Goal: Task Accomplishment & Management: Use online tool/utility

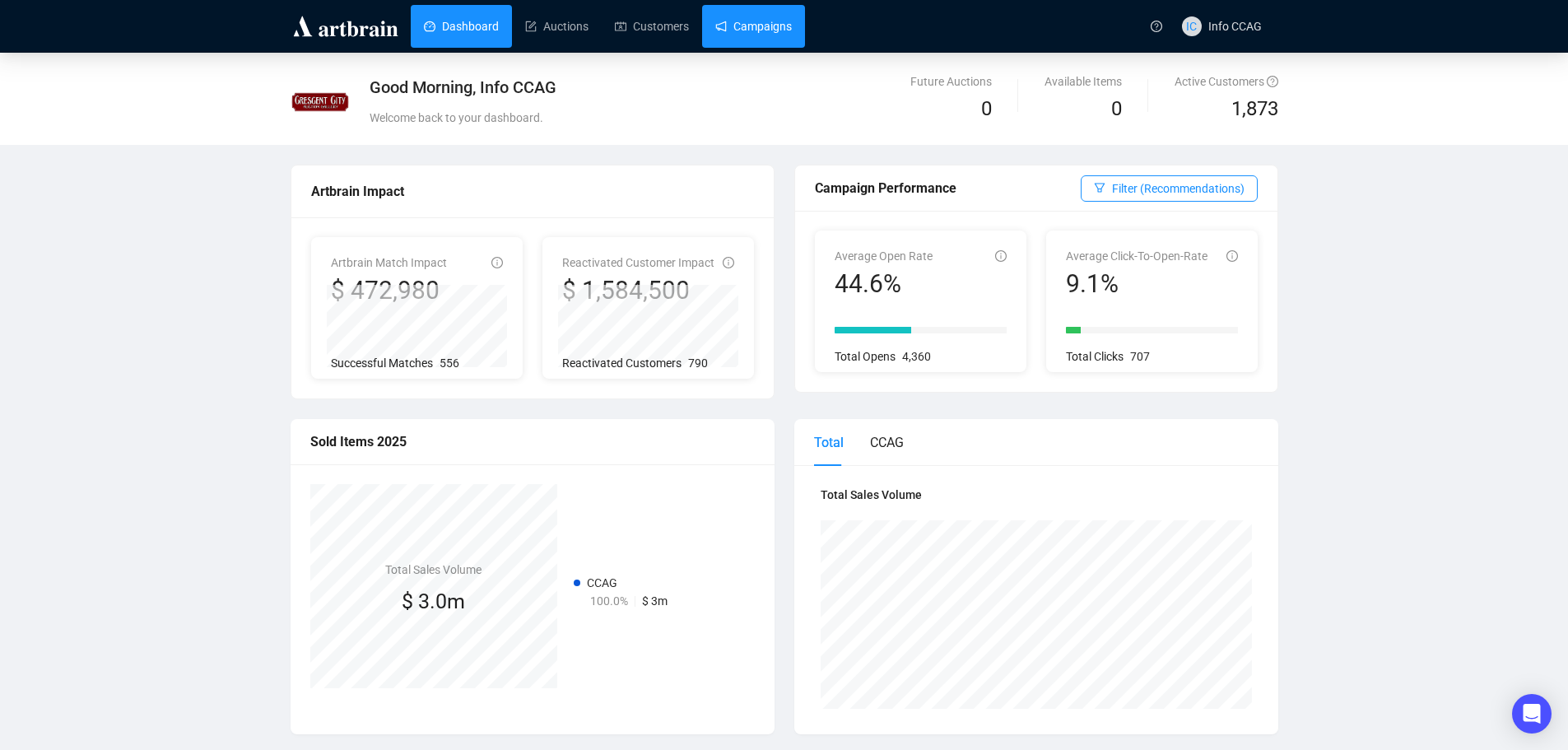
click at [757, 28] on link "Campaigns" at bounding box center [754, 26] width 77 height 43
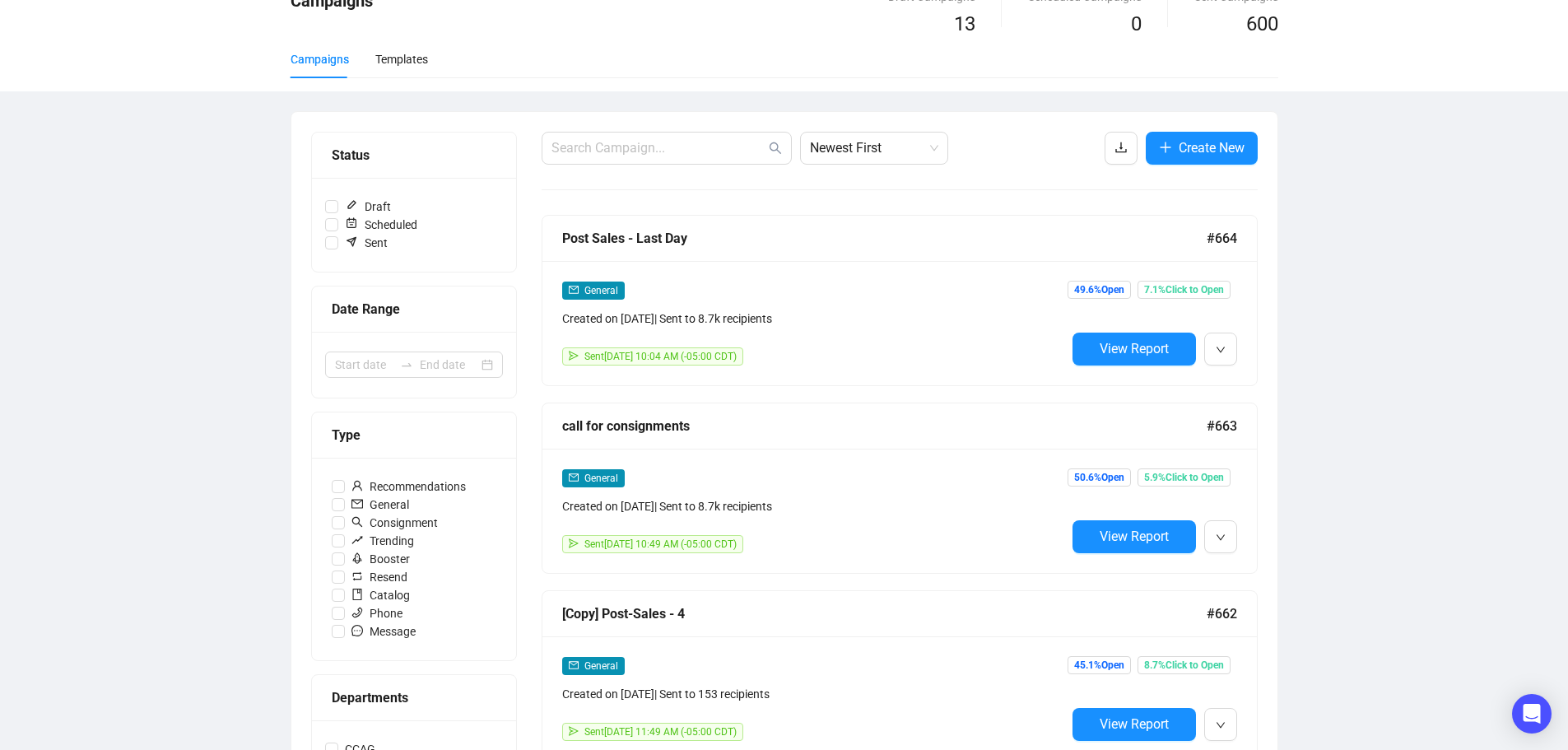
scroll to position [165, 0]
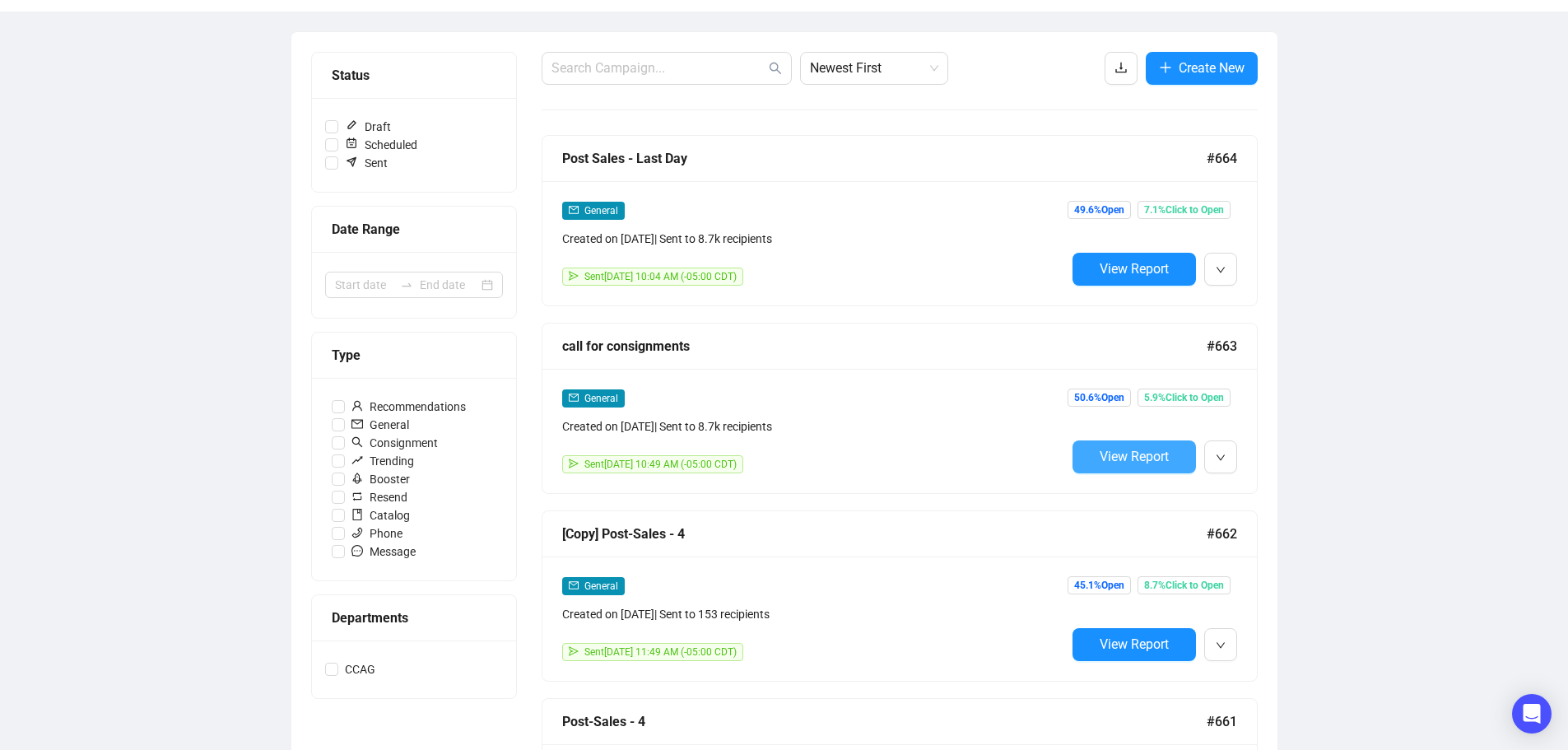
click at [1119, 454] on span "View Report" at bounding box center [1134, 456] width 69 height 16
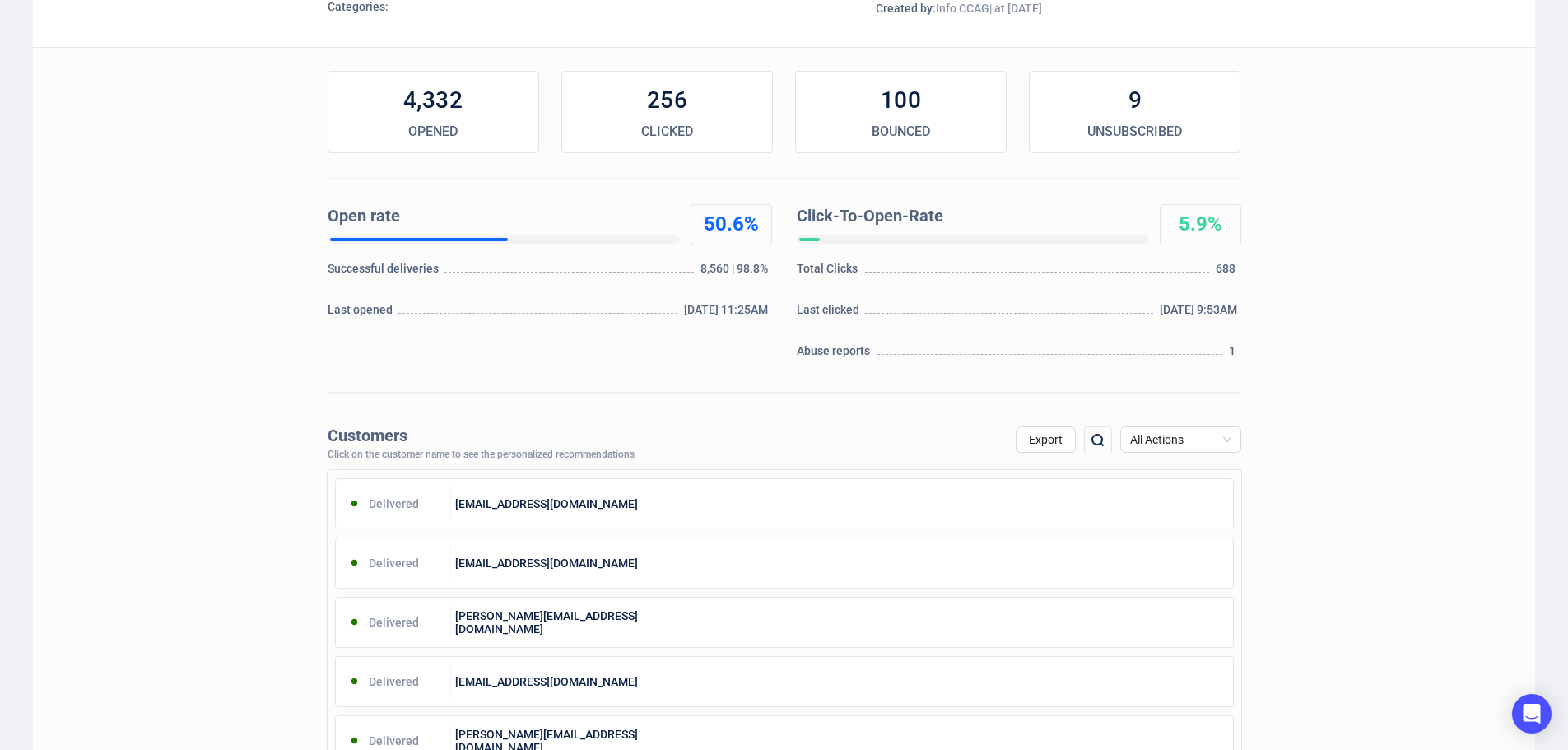
scroll to position [247, 0]
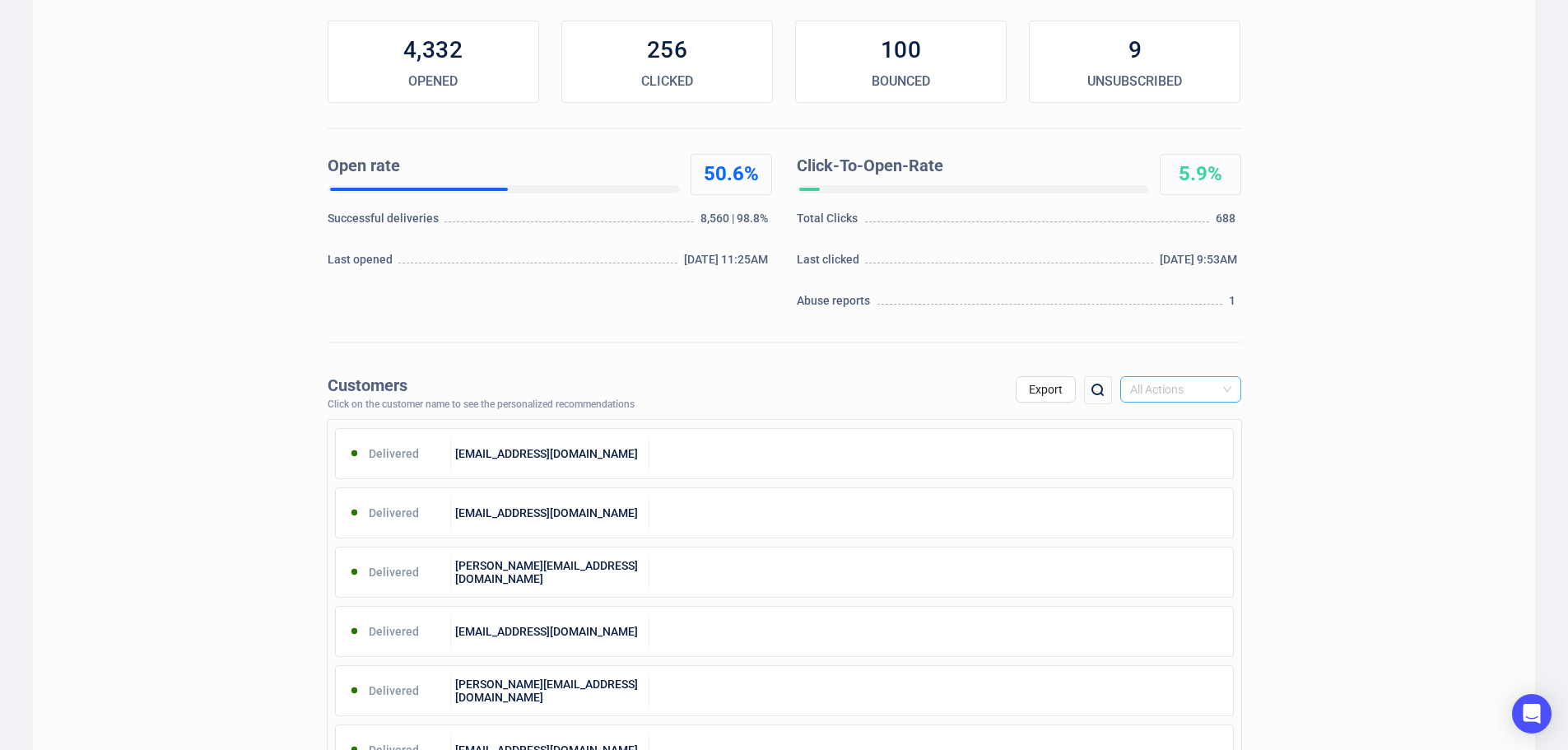
click at [1210, 394] on span "All Actions" at bounding box center [1181, 389] width 101 height 25
click at [1184, 557] on div "Spam Report" at bounding box center [1181, 554] width 95 height 18
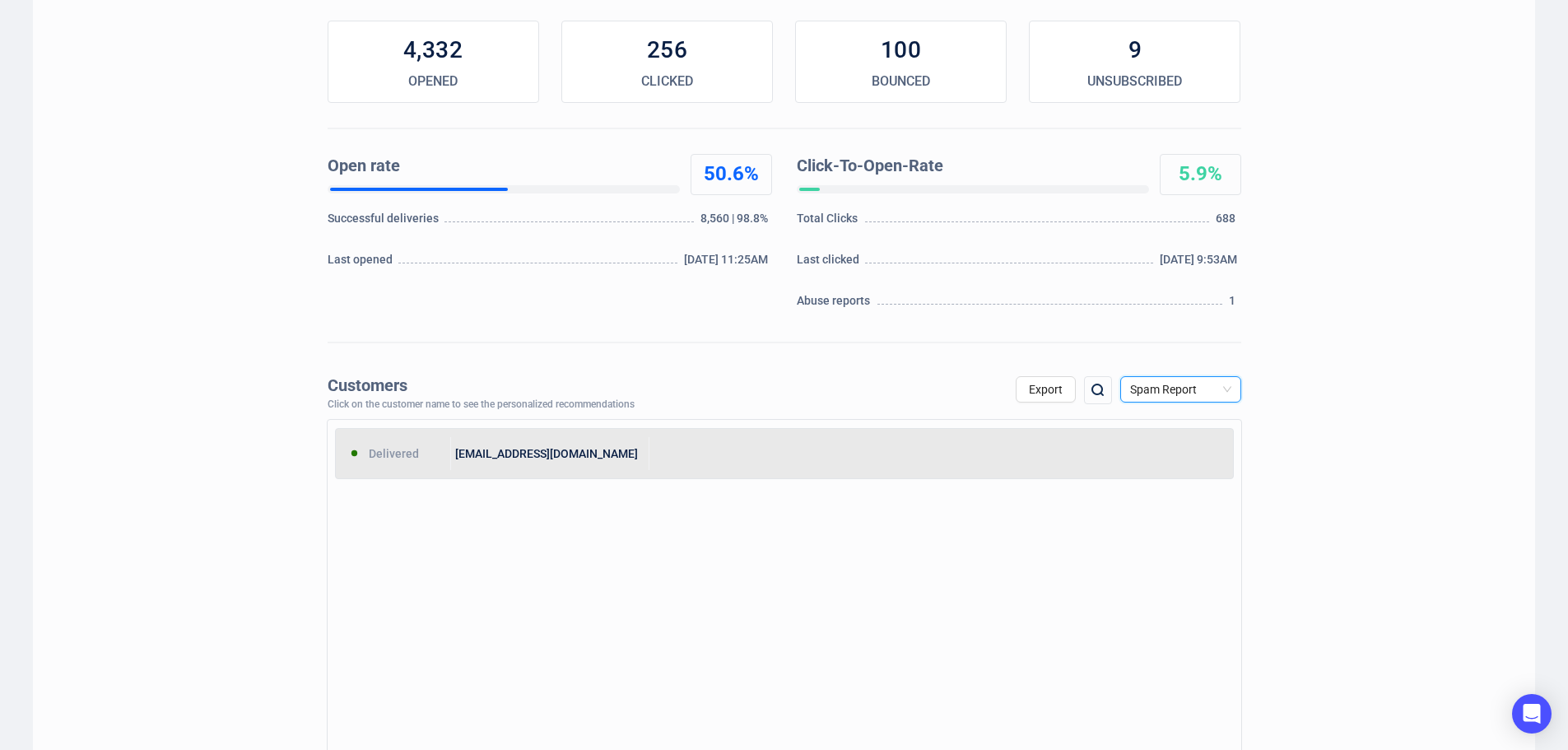
click at [656, 463] on div at bounding box center [941, 454] width 583 height 33
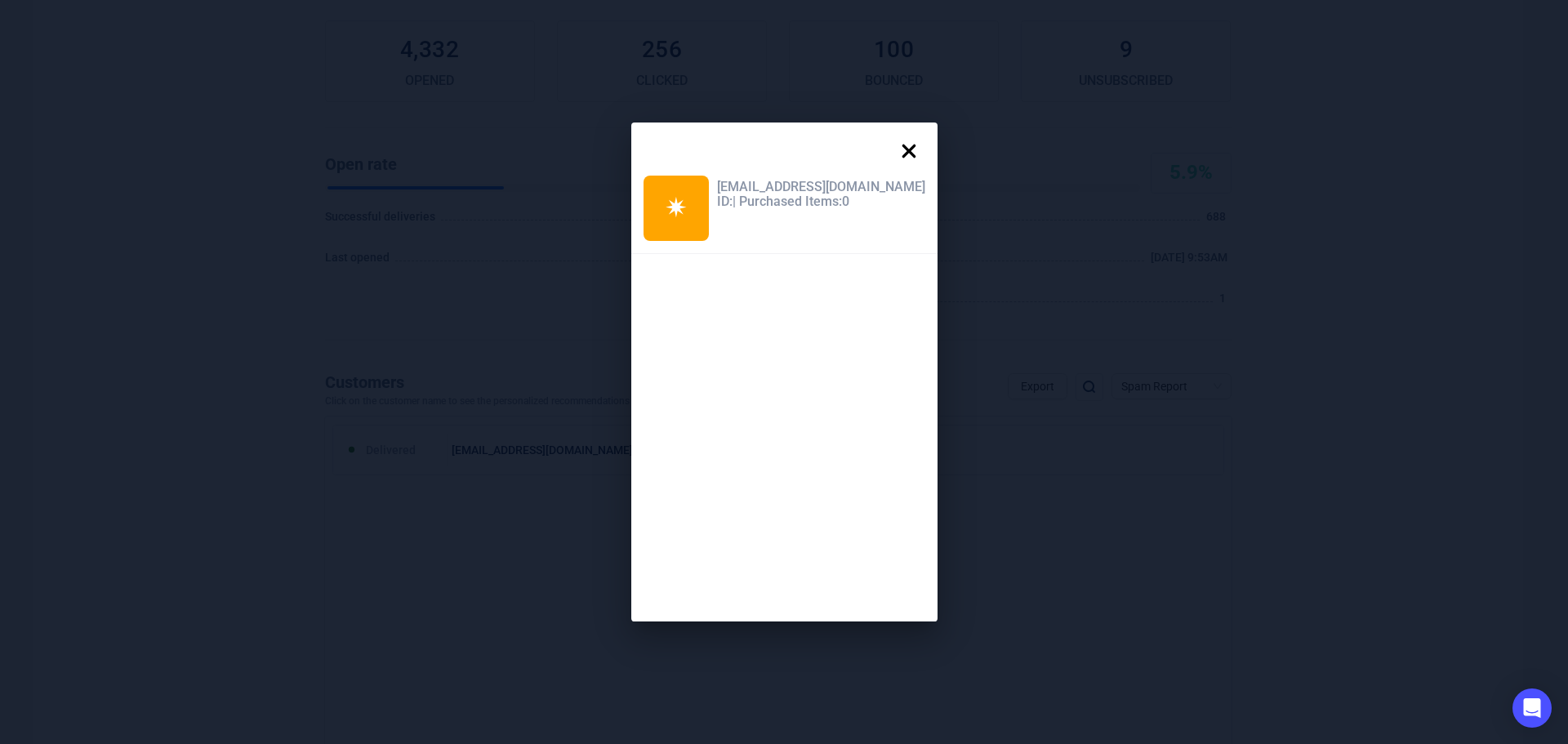
click at [893, 147] on icon at bounding box center [908, 150] width 33 height 33
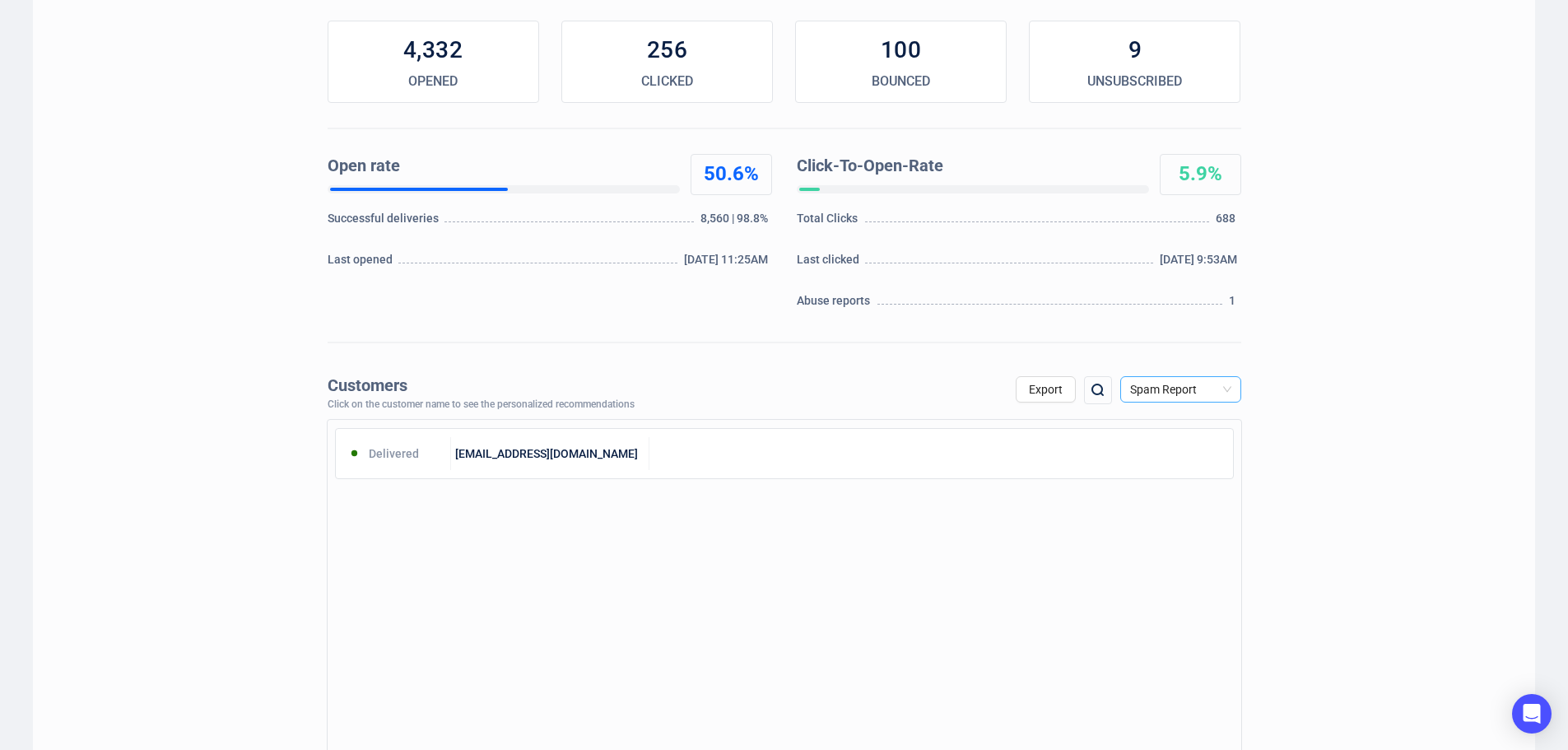
click at [1208, 387] on span "Spam Report" at bounding box center [1181, 389] width 101 height 25
click at [1174, 527] on div "Unsubscribe" at bounding box center [1181, 527] width 95 height 18
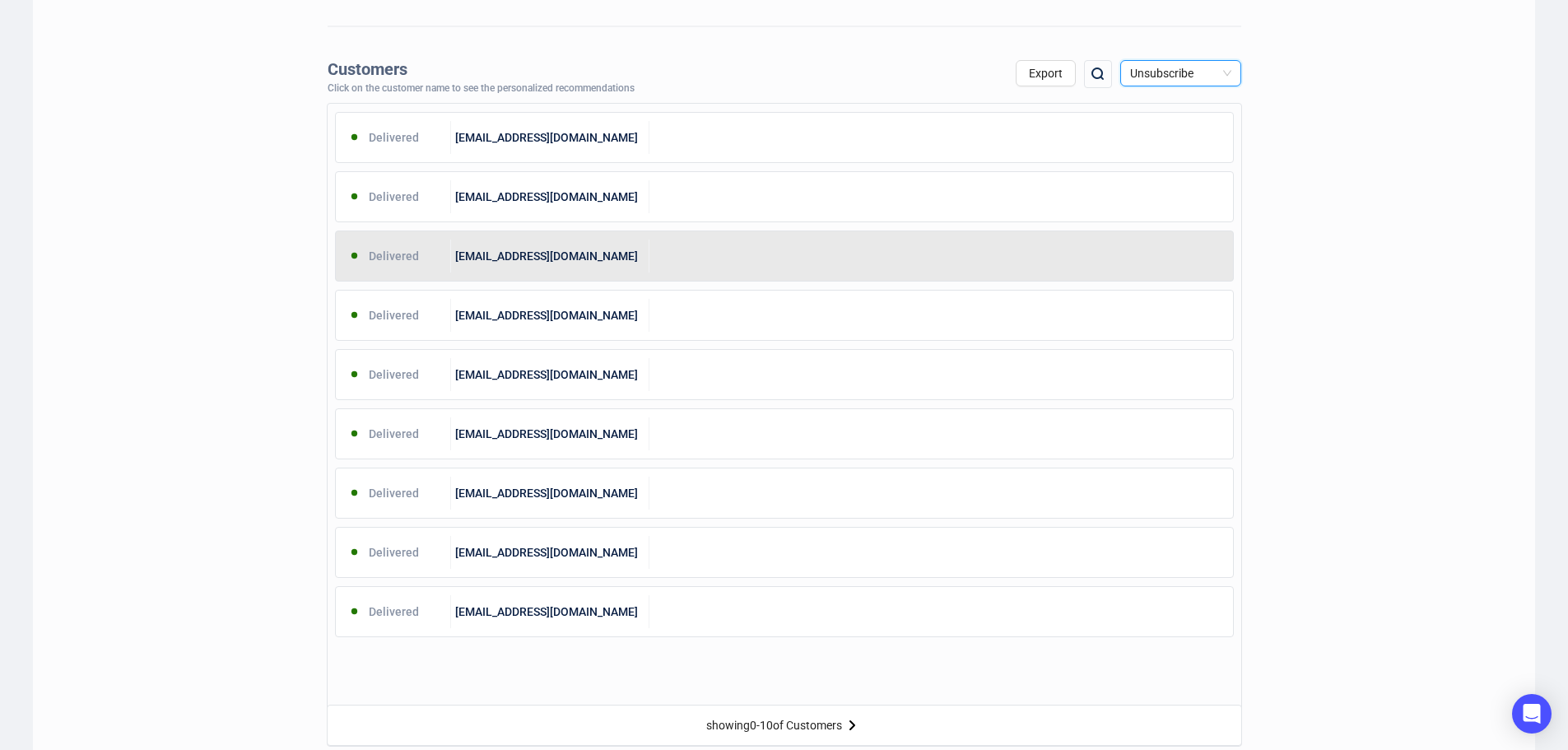
scroll to position [577, 0]
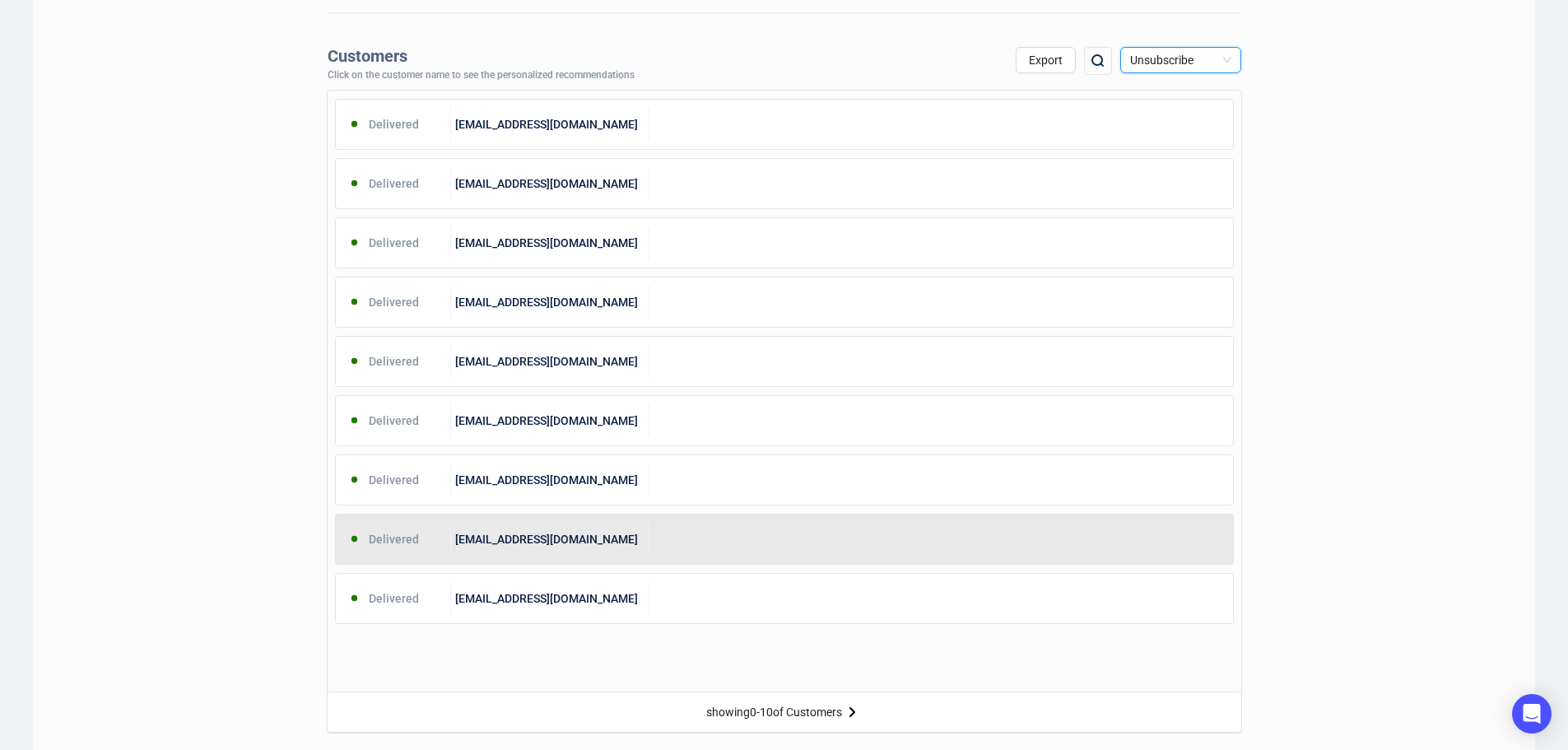
click at [854, 548] on div at bounding box center [941, 539] width 583 height 33
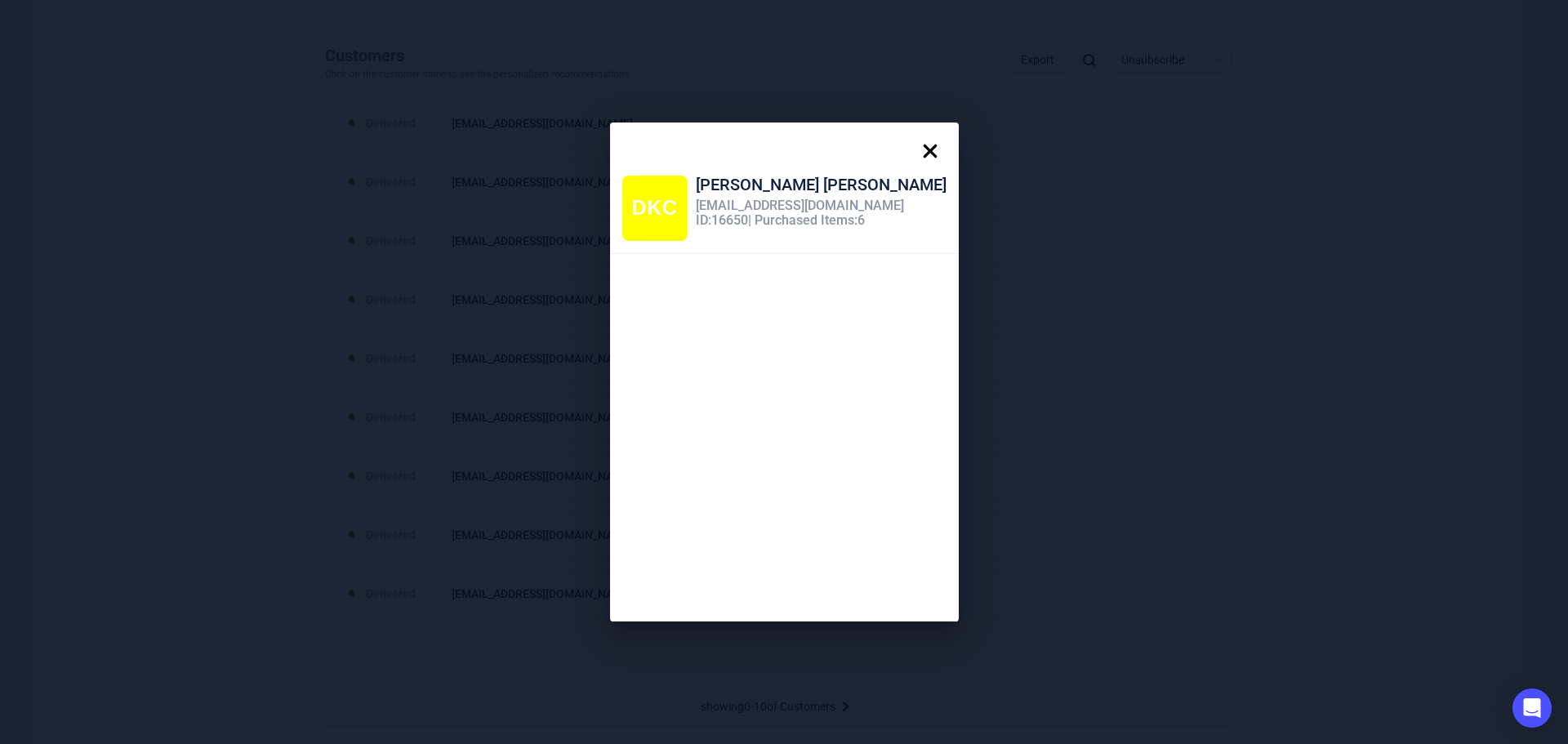
click at [914, 150] on icon at bounding box center [930, 150] width 33 height 33
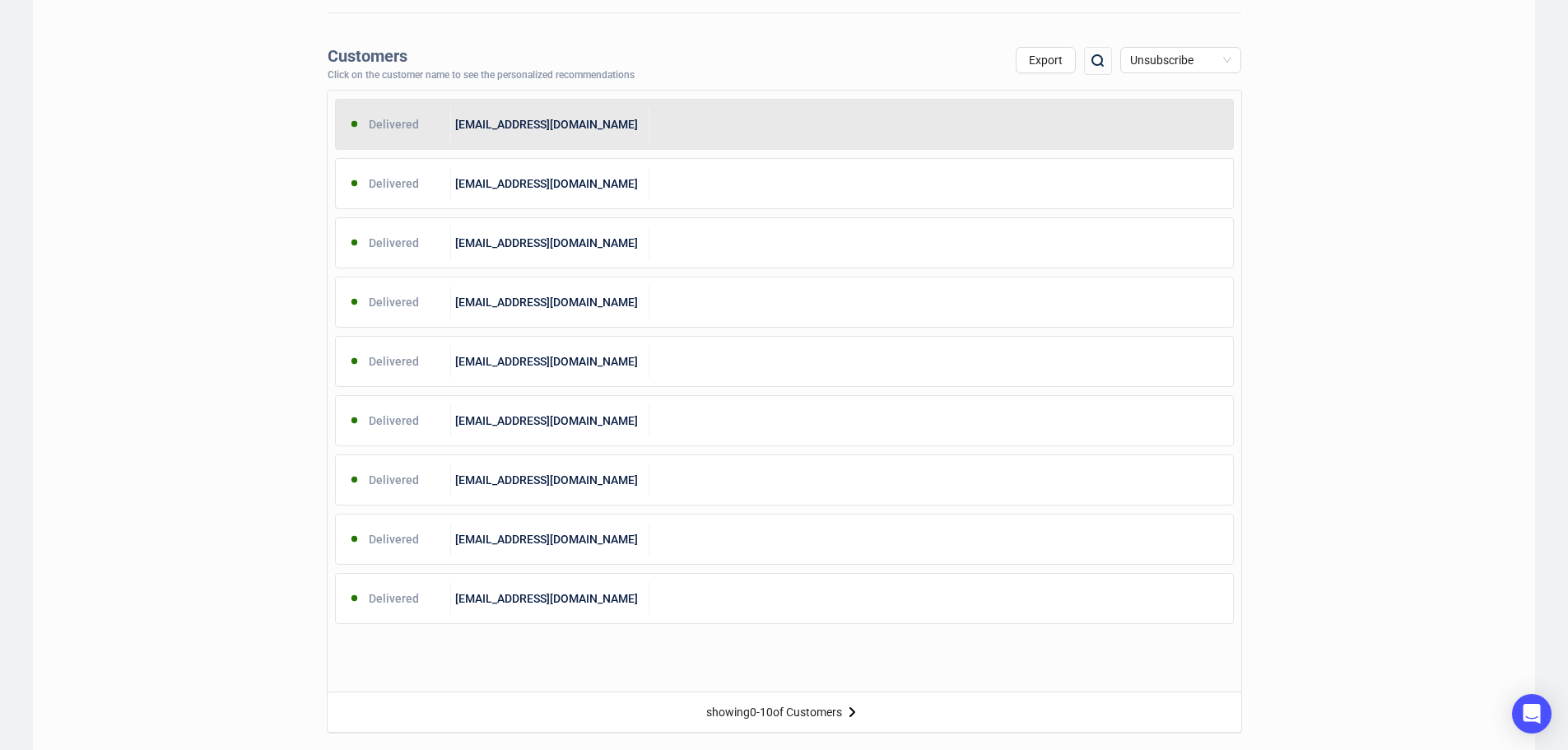
click at [620, 136] on div "[EMAIL_ADDRESS][DOMAIN_NAME]" at bounding box center [550, 124] width 199 height 33
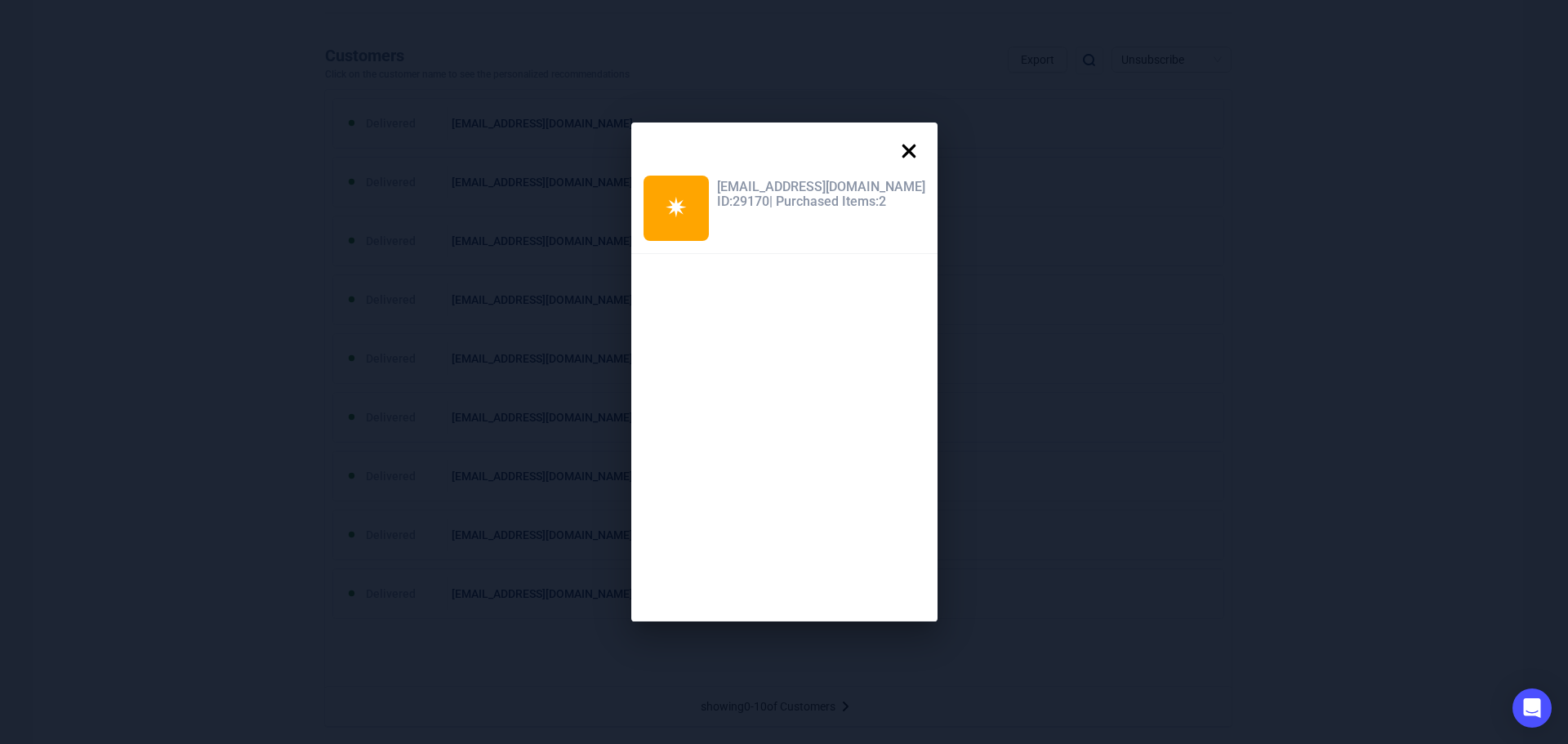
click at [899, 142] on icon at bounding box center [908, 150] width 33 height 33
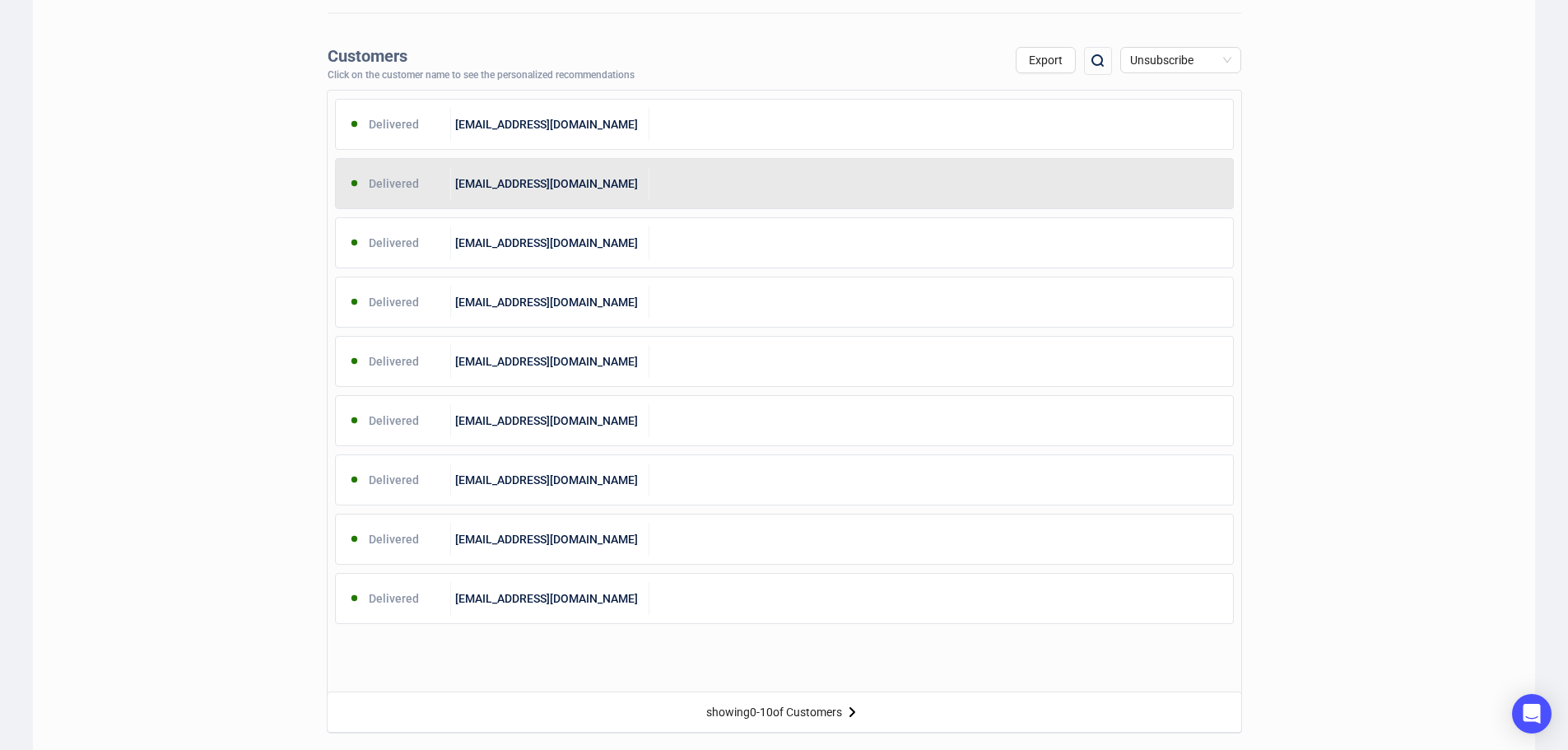
click at [697, 186] on div at bounding box center [941, 183] width 583 height 33
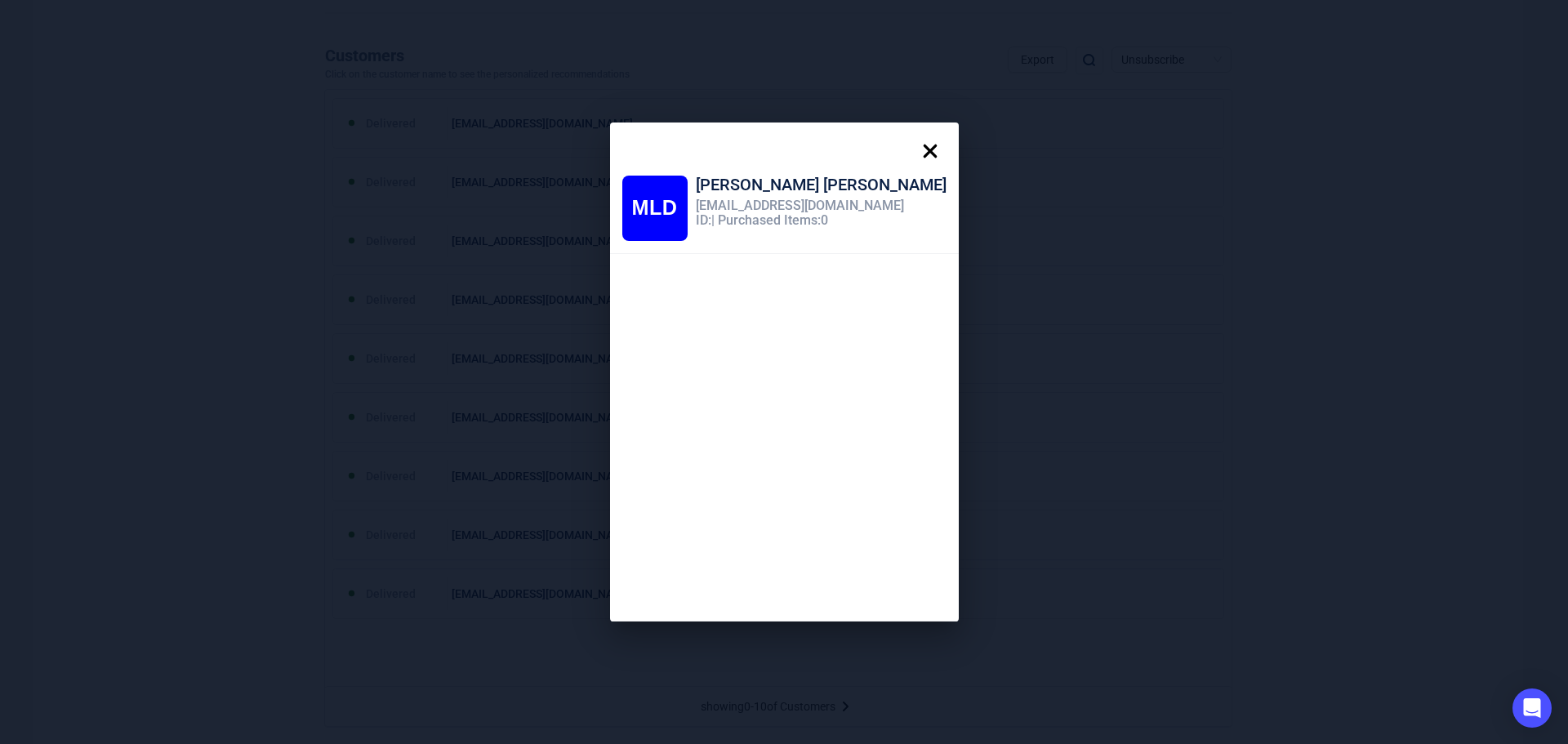
click at [914, 149] on icon at bounding box center [930, 150] width 33 height 33
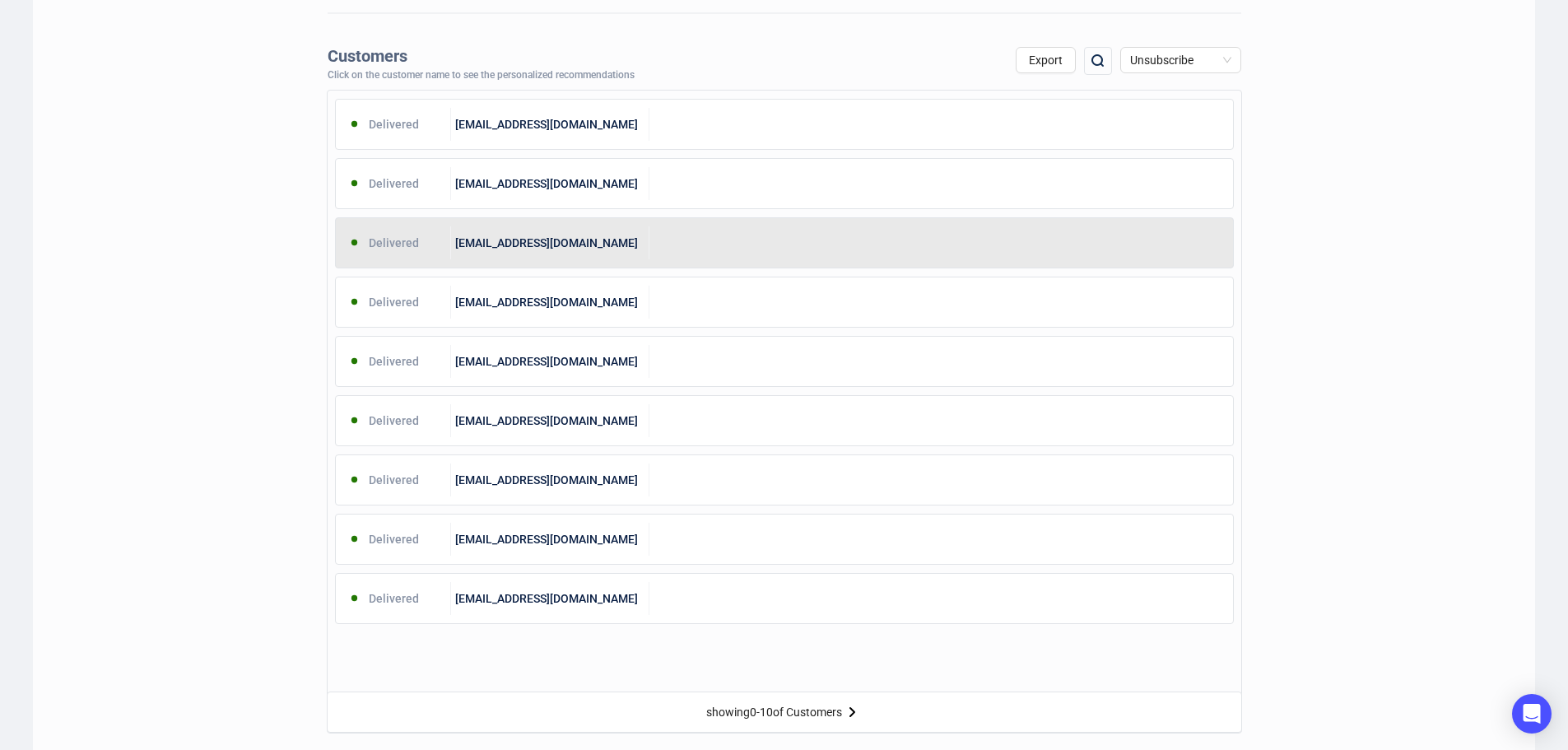
click at [633, 242] on div "[EMAIL_ADDRESS][DOMAIN_NAME]" at bounding box center [550, 242] width 199 height 33
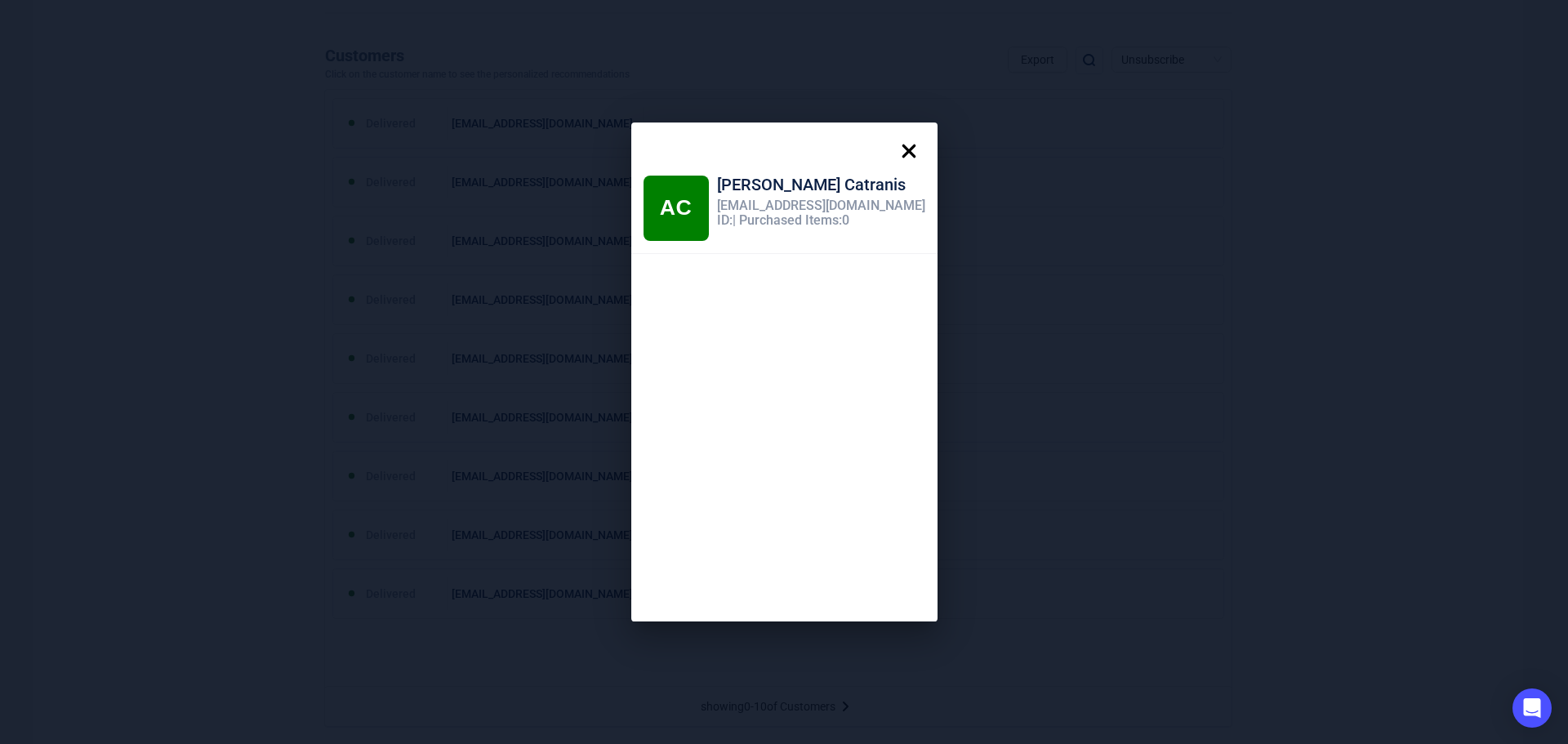
click at [902, 151] on icon at bounding box center [908, 151] width 14 height 14
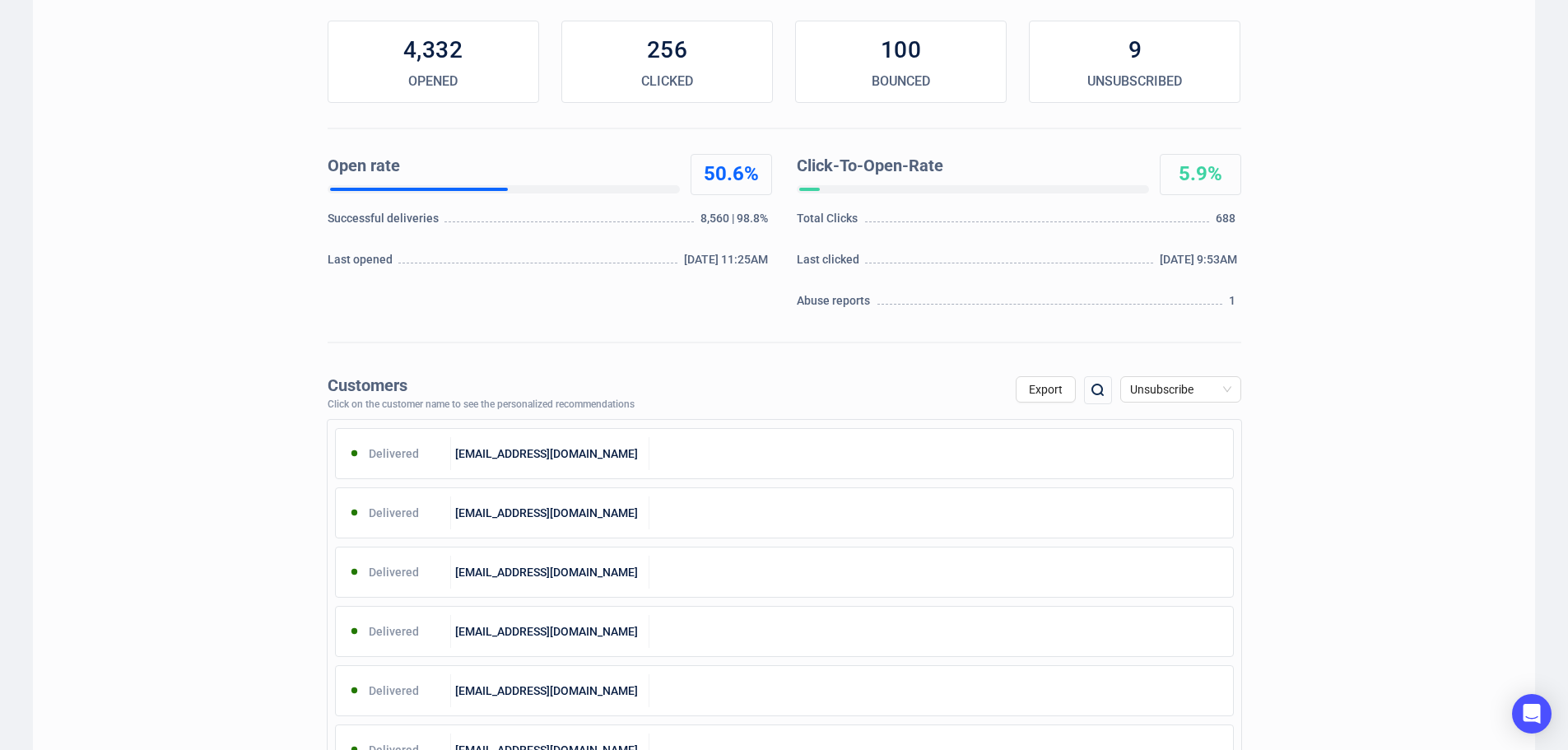
scroll to position [0, 0]
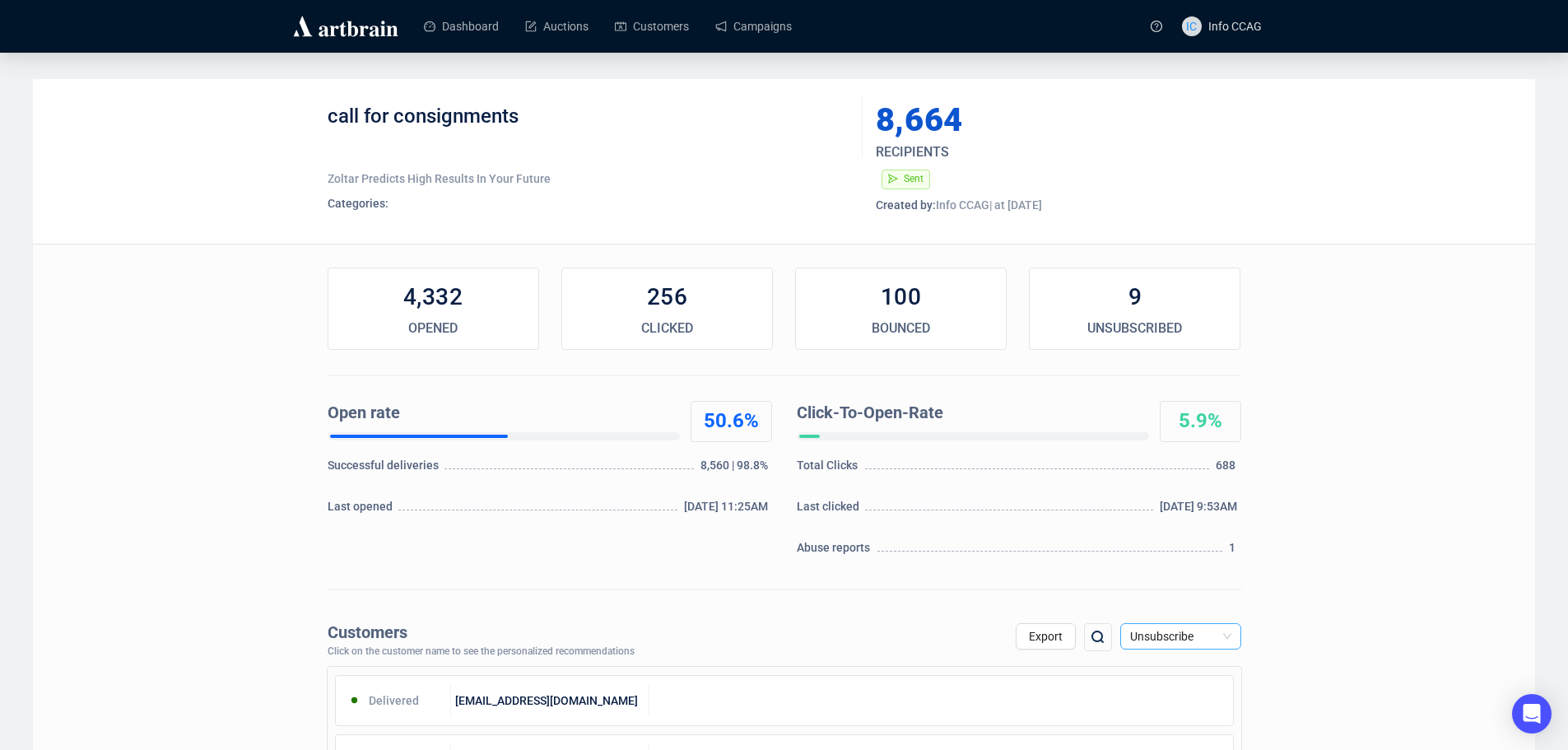
click at [1150, 640] on span "Unsubscribe" at bounding box center [1181, 636] width 101 height 25
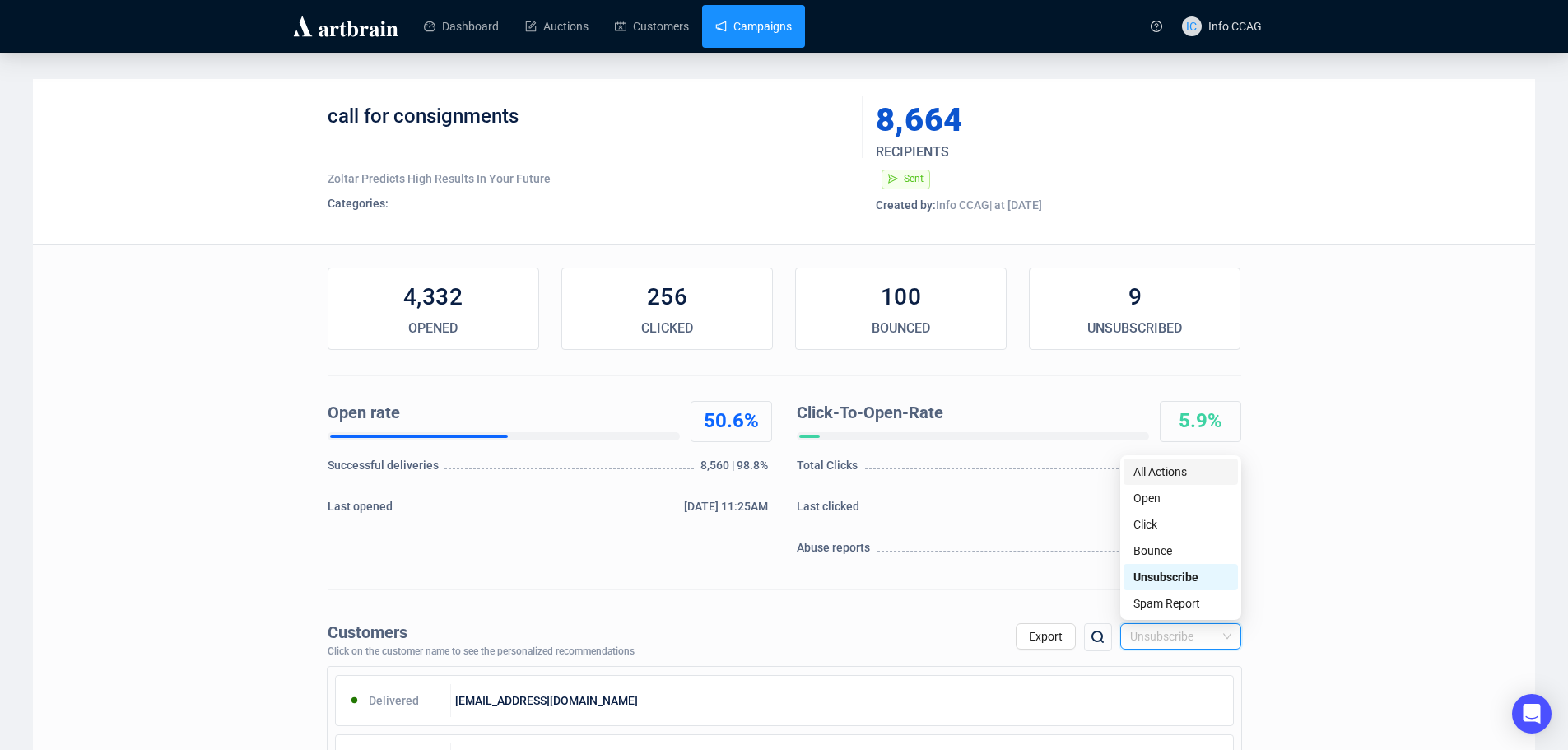
click at [765, 30] on link "Campaigns" at bounding box center [754, 26] width 77 height 43
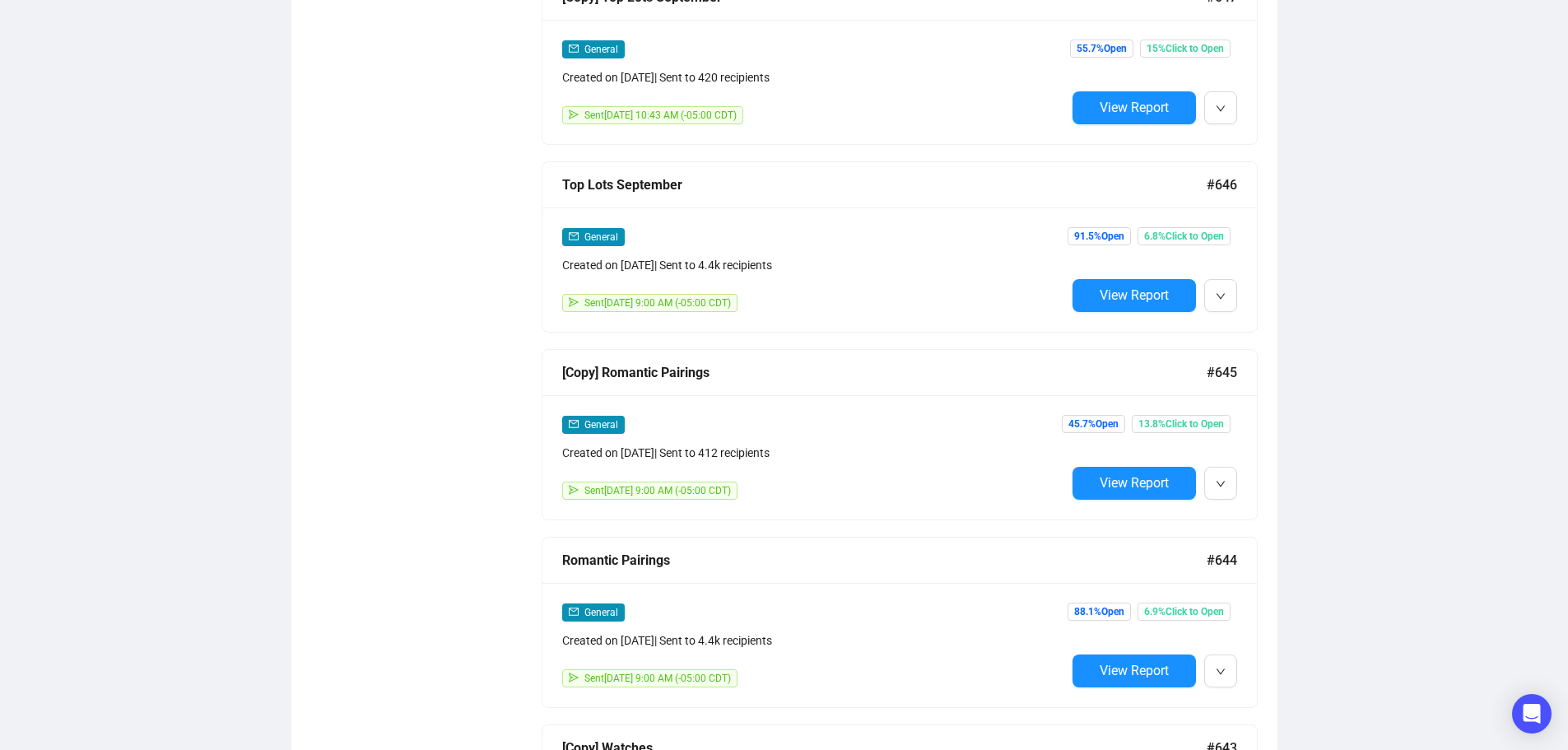
scroll to position [3331, 0]
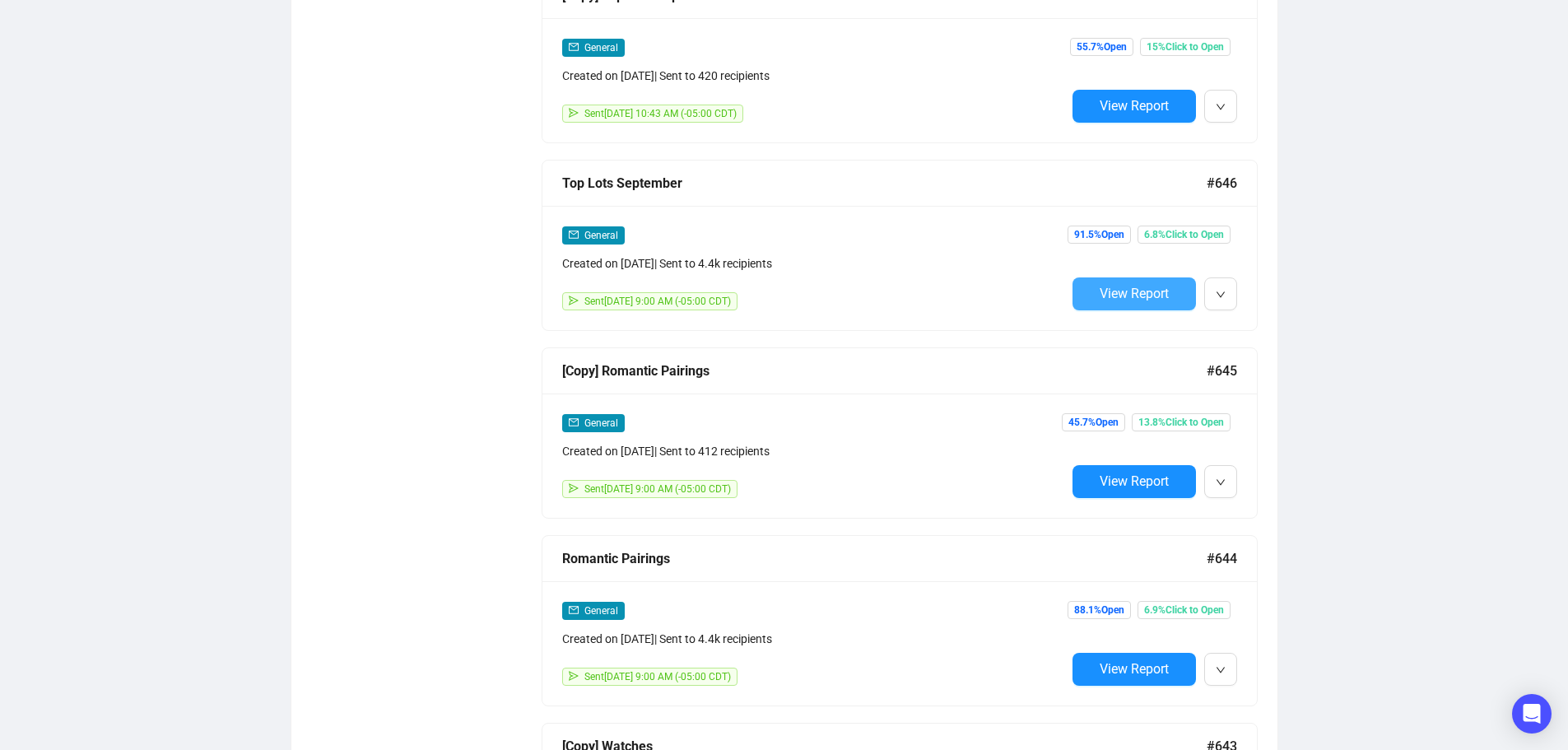
click at [1131, 286] on span "View Report" at bounding box center [1134, 294] width 69 height 16
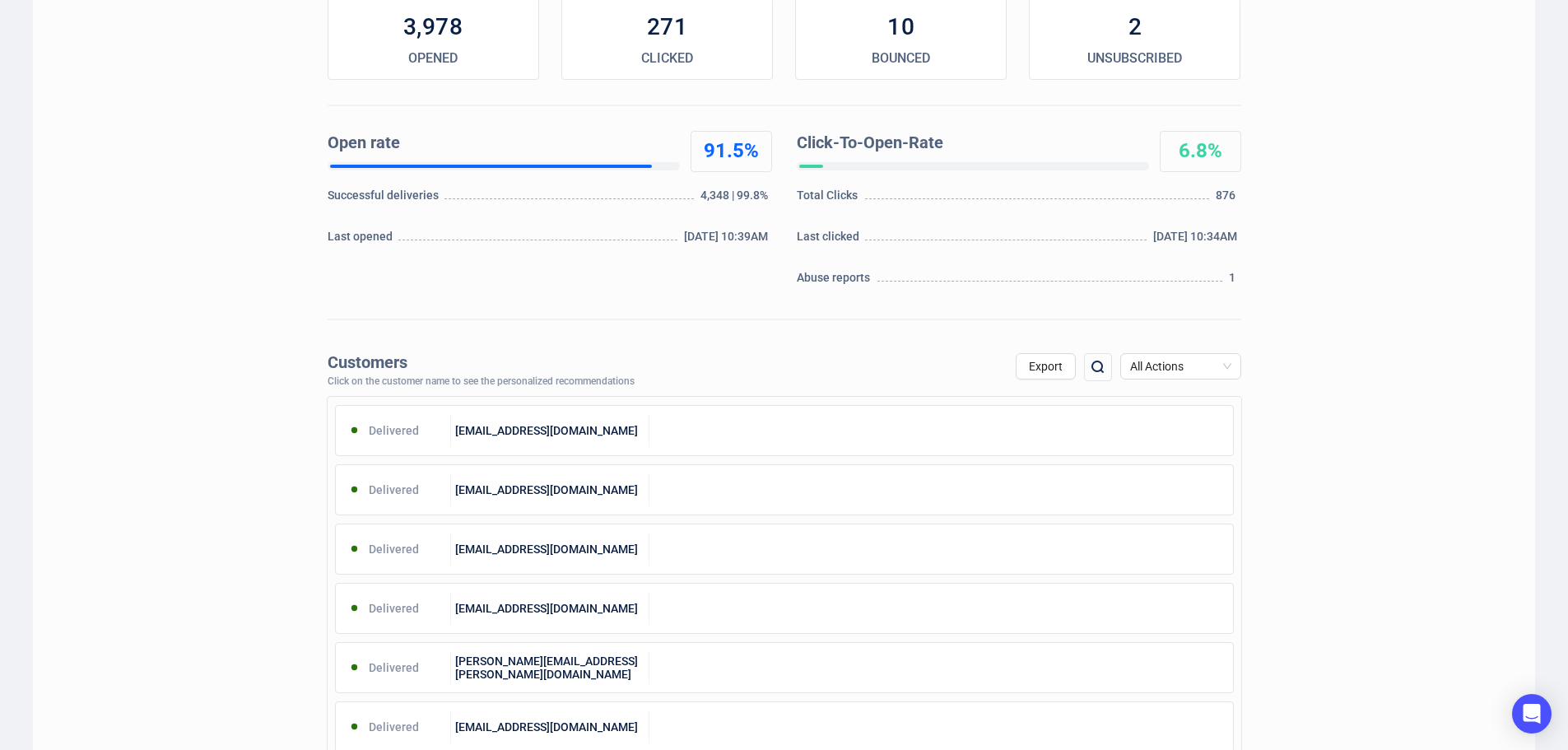
scroll to position [330, 0]
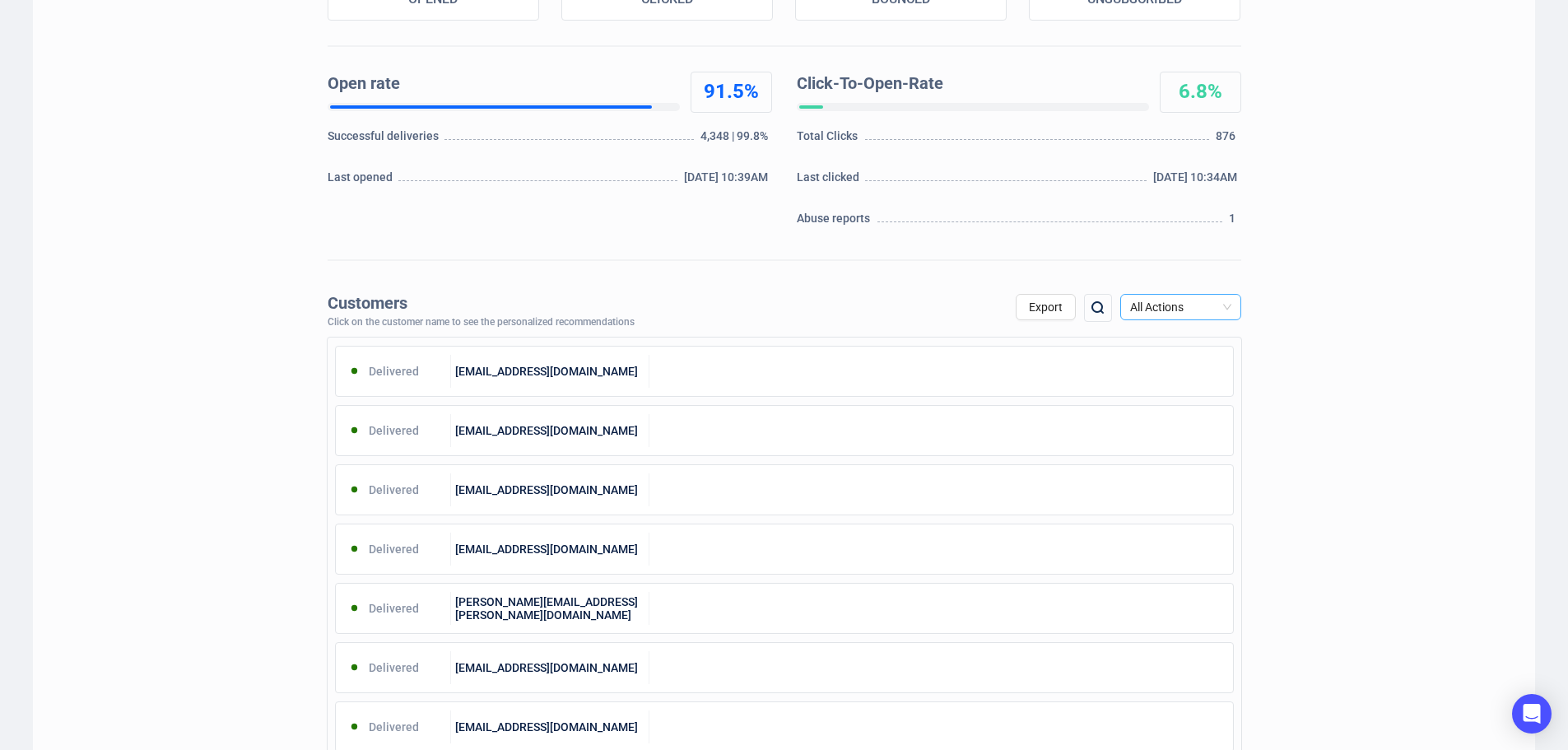
click at [1181, 312] on span "All Actions" at bounding box center [1181, 307] width 101 height 25
click at [1168, 366] on div "Open" at bounding box center [1181, 366] width 95 height 18
click at [1043, 310] on span "Export" at bounding box center [1046, 307] width 34 height 13
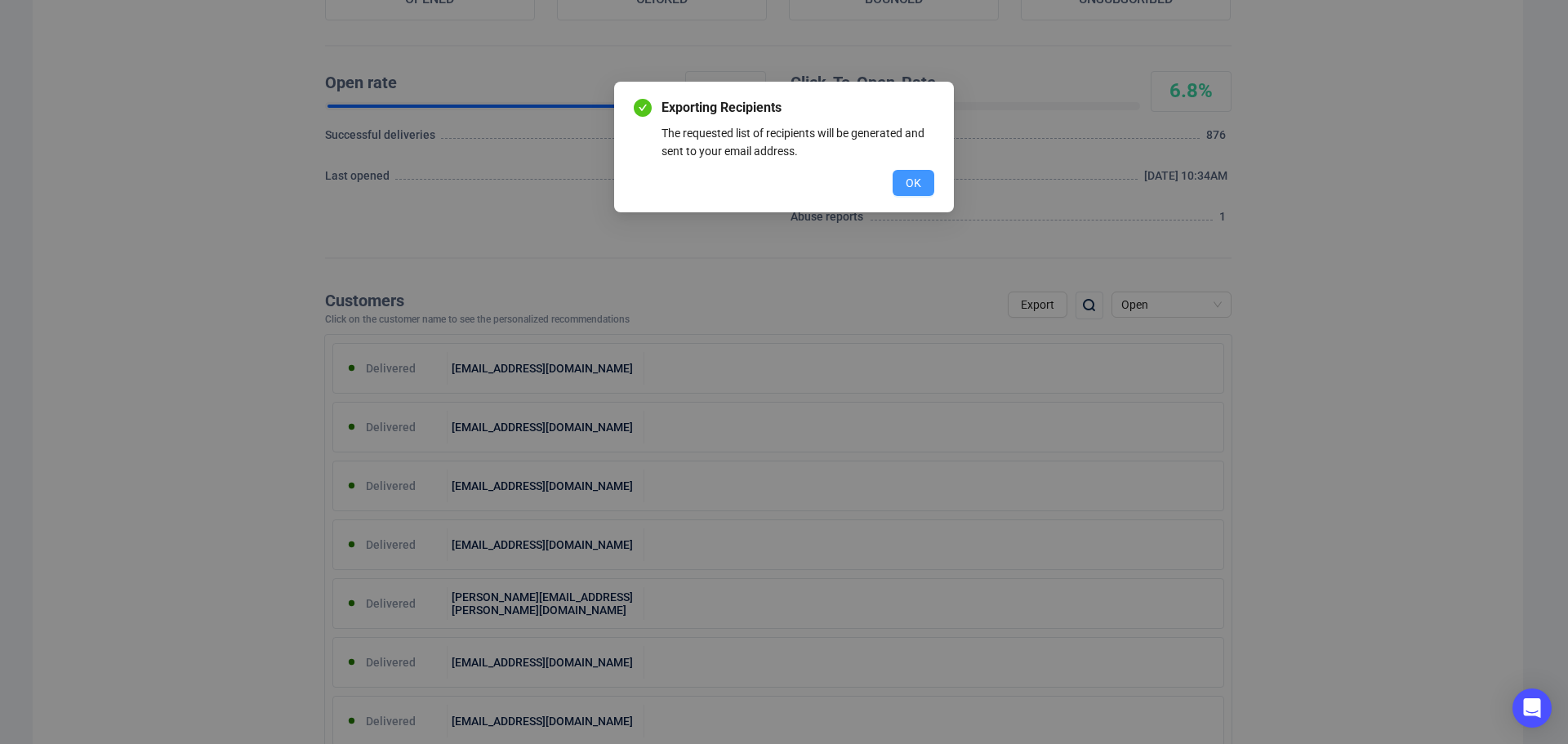
click at [922, 182] on button "OK" at bounding box center [913, 183] width 41 height 26
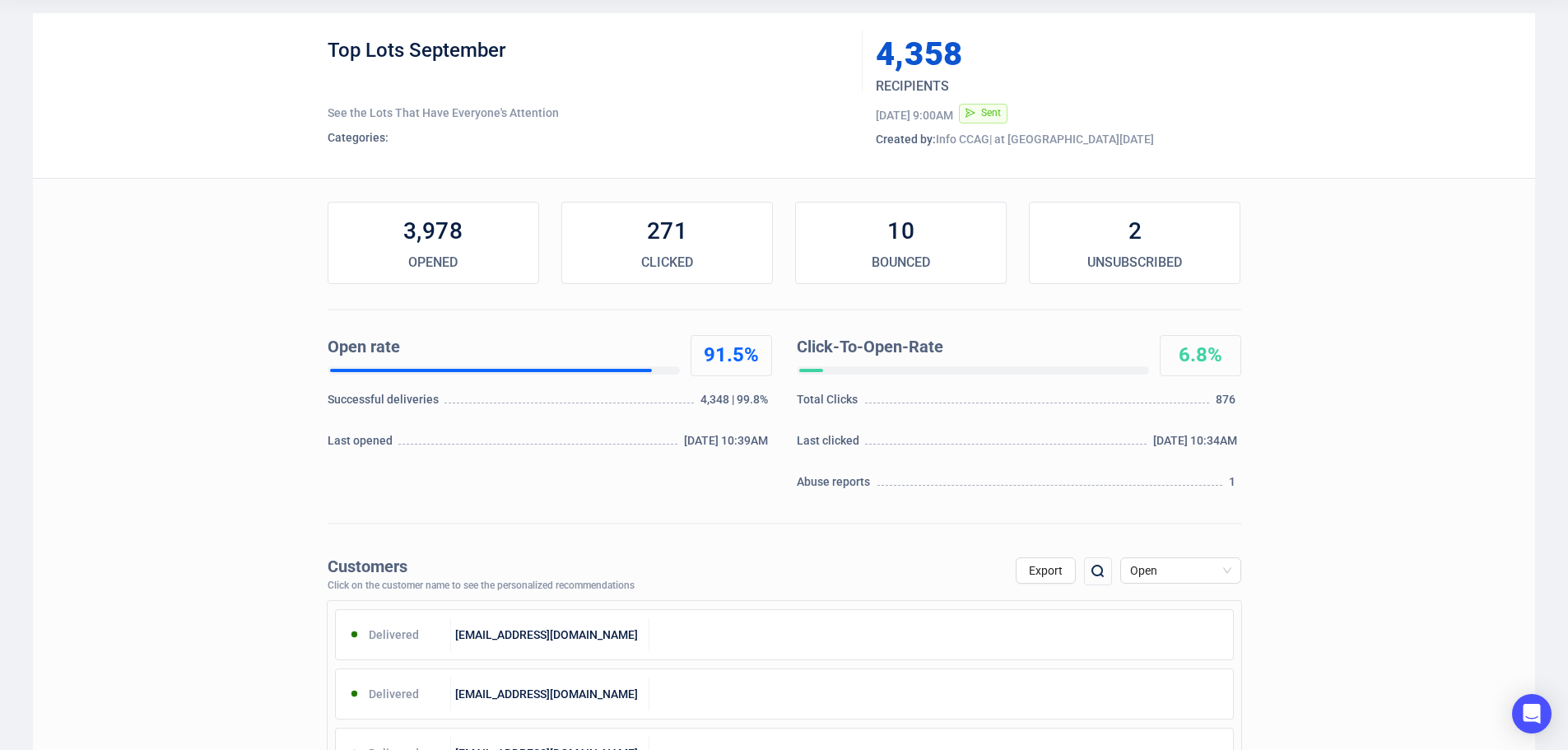
scroll to position [0, 0]
